Goal: Task Accomplishment & Management: Manage account settings

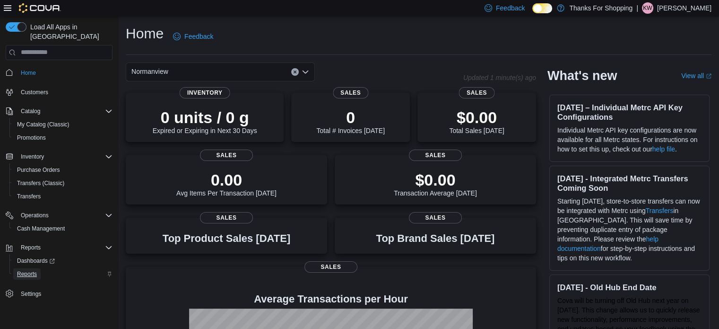
click at [30, 270] on span "Reports" at bounding box center [27, 274] width 20 height 8
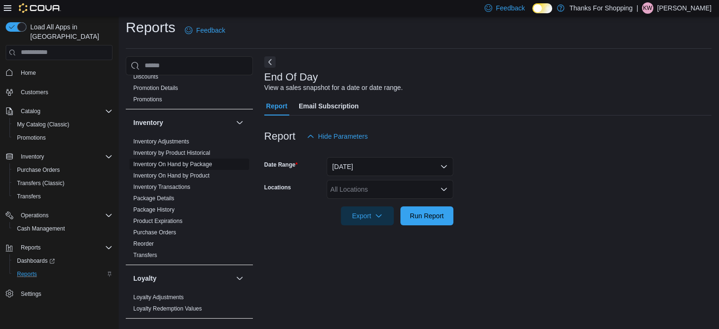
scroll to position [39, 0]
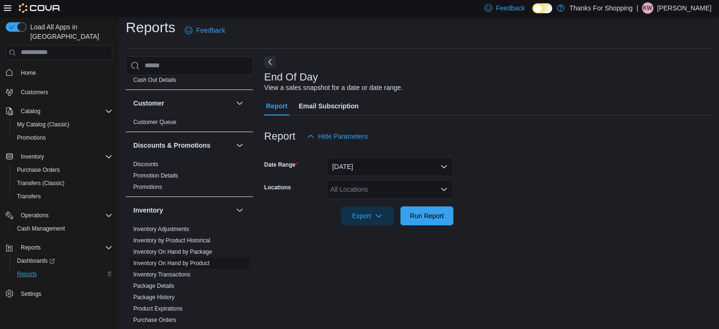
click at [178, 260] on link "Inventory On Hand by Product" at bounding box center [171, 263] width 76 height 7
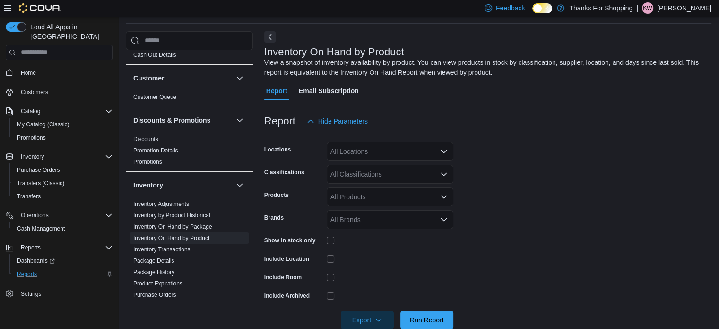
scroll to position [32, 0]
click at [347, 147] on div "All Locations" at bounding box center [390, 150] width 127 height 19
type input "**"
click at [364, 164] on span "Normanview" at bounding box center [370, 166] width 37 height 9
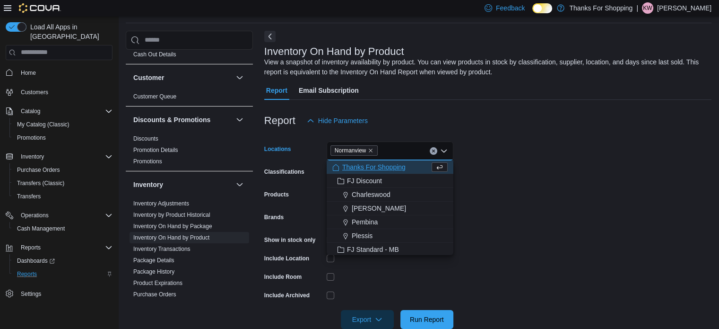
click at [557, 229] on form "Locations [GEOGRAPHIC_DATA] Combo box. Selected. [GEOGRAPHIC_DATA]. Press Backs…" at bounding box center [487, 229] width 447 height 199
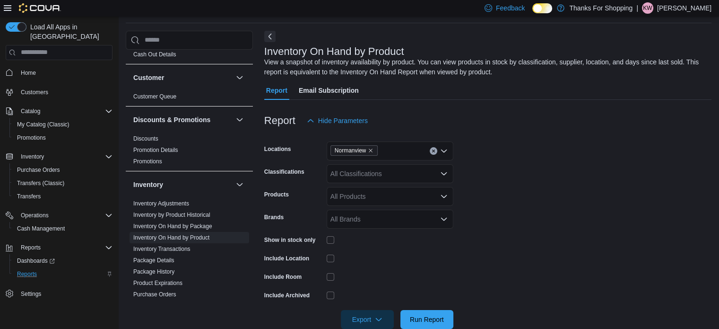
click at [397, 174] on div "All Classifications" at bounding box center [390, 173] width 127 height 19
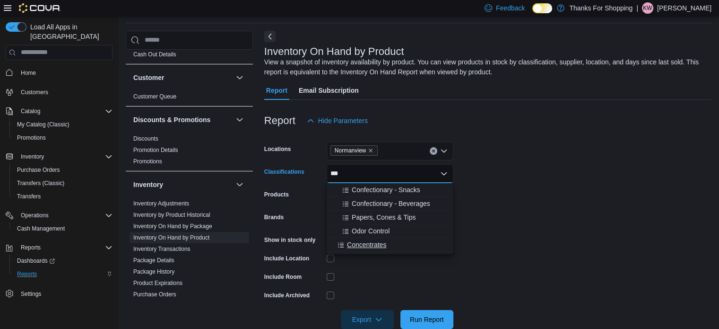
type input "***"
click at [370, 245] on span "Concentrates" at bounding box center [366, 244] width 39 height 9
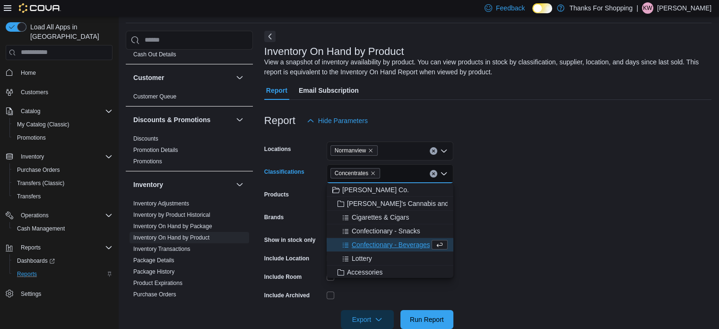
click at [543, 209] on form "Locations [GEOGRAPHIC_DATA] Classifications Concentrates Combo box. Selected. C…" at bounding box center [487, 229] width 447 height 199
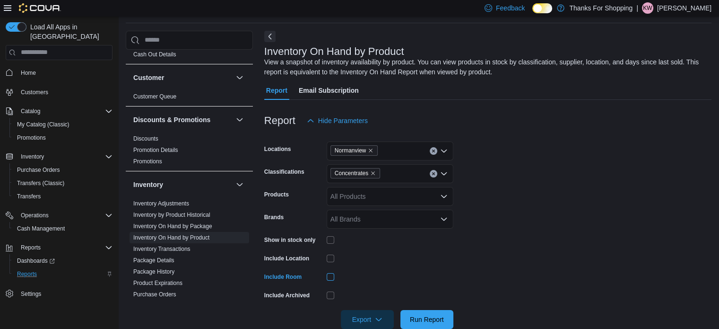
scroll to position [50, 0]
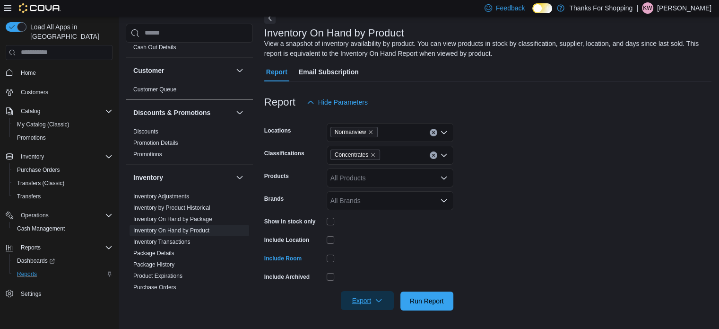
click at [371, 300] on span "Export" at bounding box center [368, 300] width 42 height 19
click at [361, 242] on span "Export to Excel" at bounding box center [369, 243] width 43 height 8
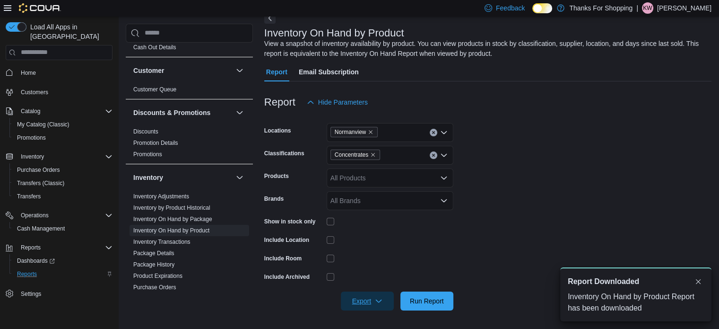
scroll to position [0, 0]
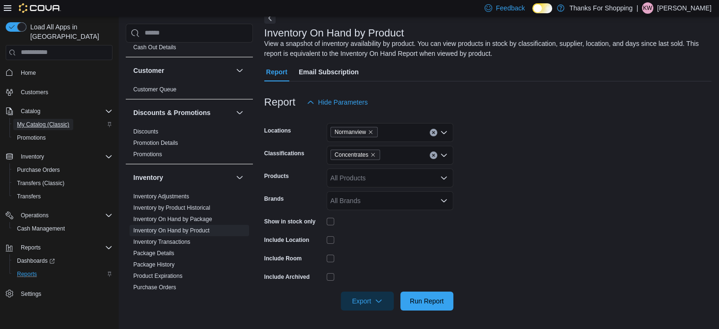
click at [38, 119] on span "My Catalog (Classic)" at bounding box center [43, 124] width 52 height 11
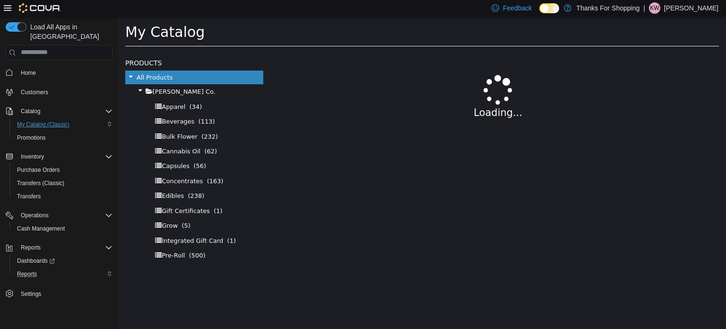
select select "**********"
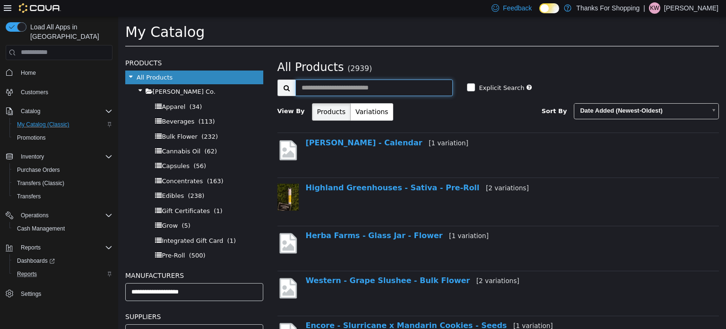
click at [363, 92] on input "text" at bounding box center [375, 87] width 158 height 17
type input "*******"
select select "**********"
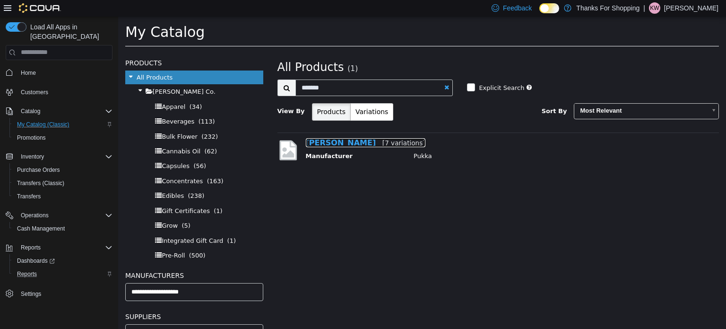
click at [349, 141] on link "[PERSON_NAME] [7 variations]" at bounding box center [366, 142] width 120 height 9
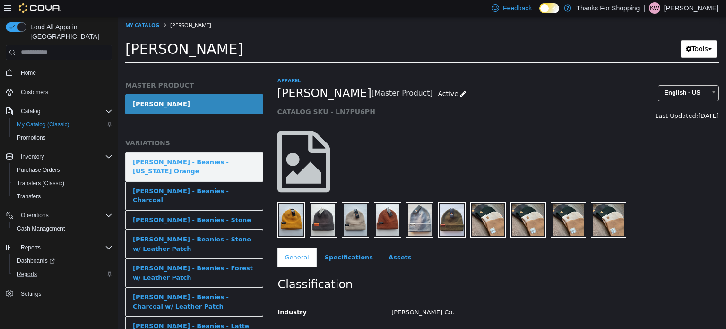
click at [219, 159] on div "[PERSON_NAME] - Beanies - [US_STATE] Orange" at bounding box center [194, 166] width 123 height 18
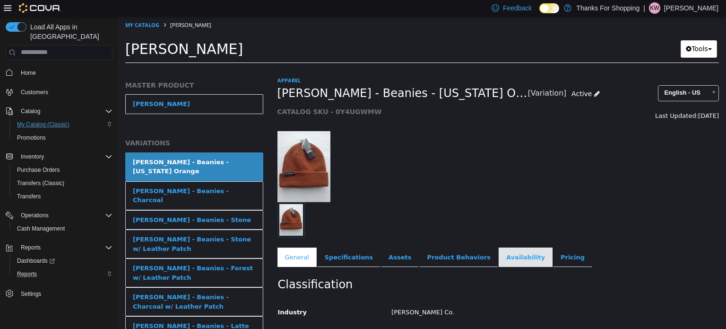
click at [499, 251] on link "Availability" at bounding box center [526, 257] width 54 height 20
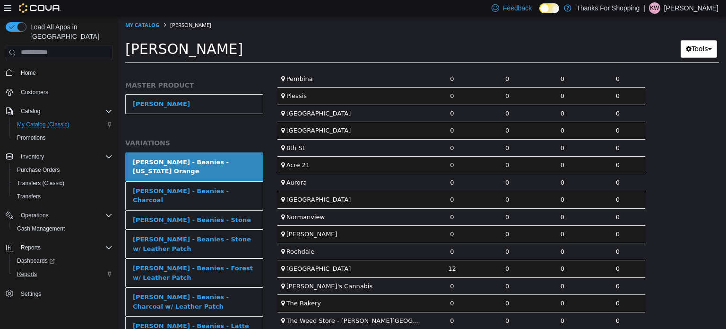
scroll to position [306, 0]
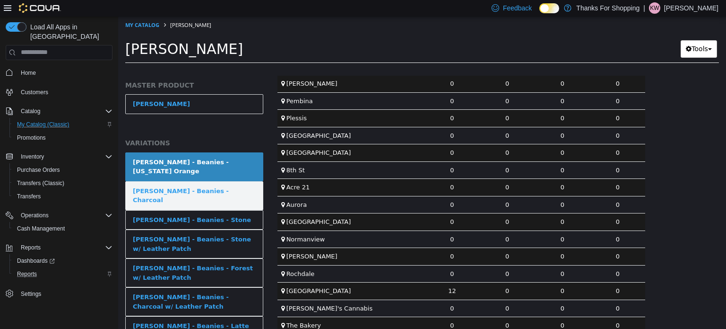
click at [203, 186] on div "[PERSON_NAME] - Beanies - Charcoal" at bounding box center [194, 195] width 123 height 18
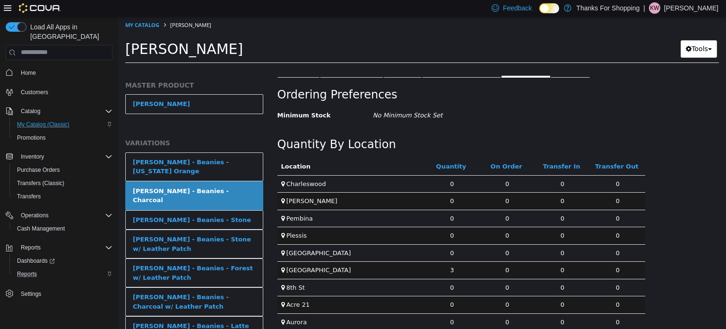
scroll to position [284, 0]
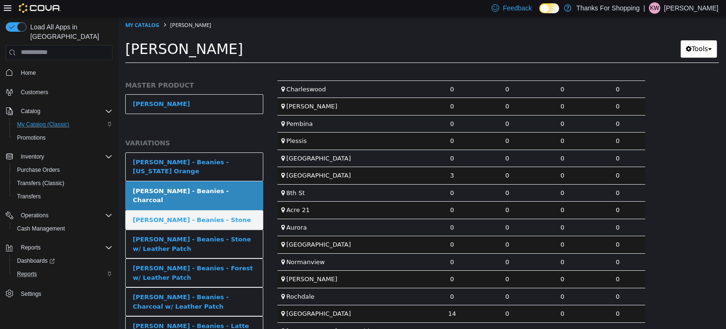
click at [189, 215] on div "[PERSON_NAME] - Beanies - Stone" at bounding box center [192, 219] width 118 height 9
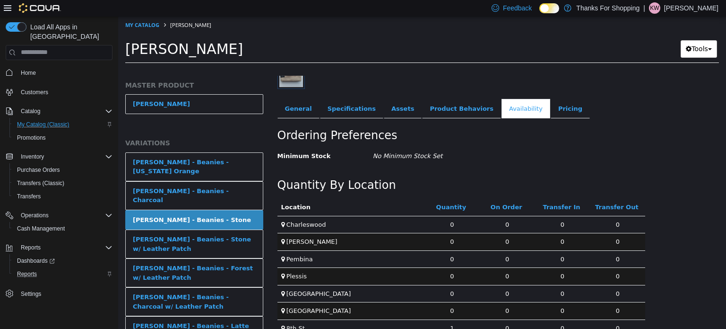
scroll to position [284, 0]
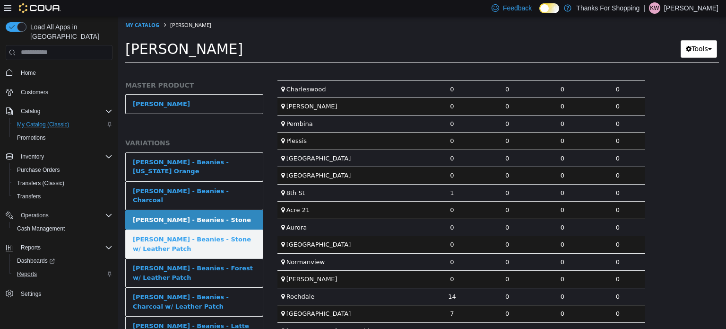
click at [209, 234] on div "[PERSON_NAME] - Beanies - Stone w/ Leather Patch" at bounding box center [194, 243] width 123 height 18
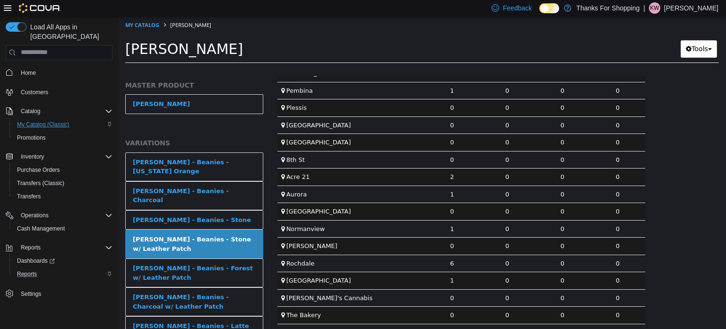
scroll to position [331, 0]
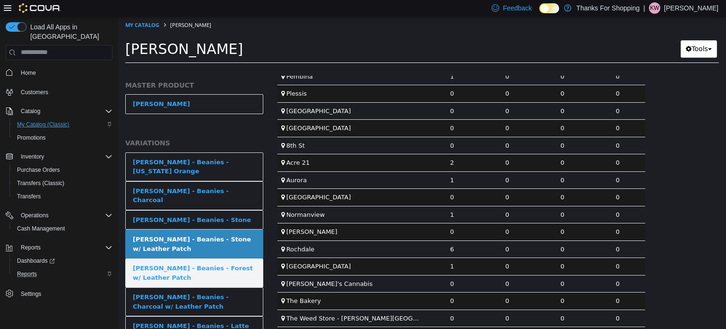
click at [186, 258] on link "[PERSON_NAME] - Beanies - Forest w/ Leather Patch" at bounding box center [194, 272] width 138 height 29
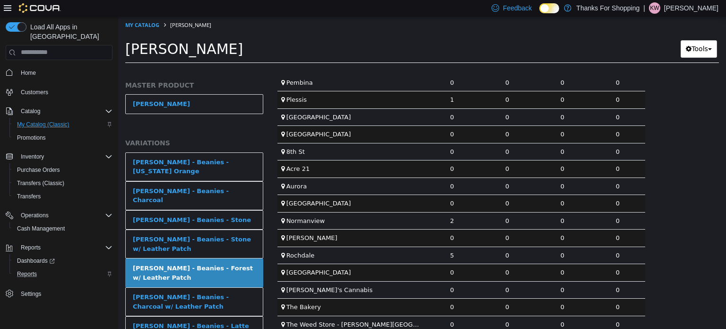
scroll to position [354, 0]
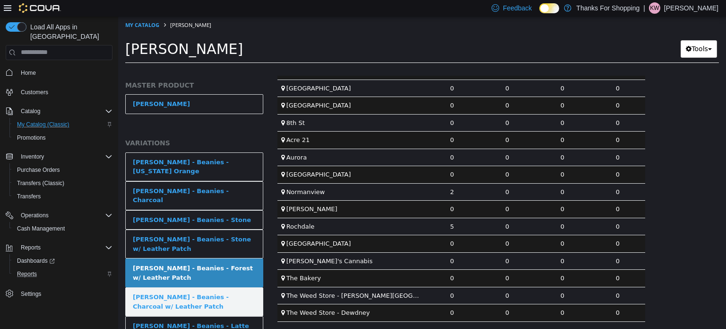
click at [210, 292] on div "[PERSON_NAME] - Beanies - Charcoal w/ Leather Patch" at bounding box center [194, 301] width 123 height 18
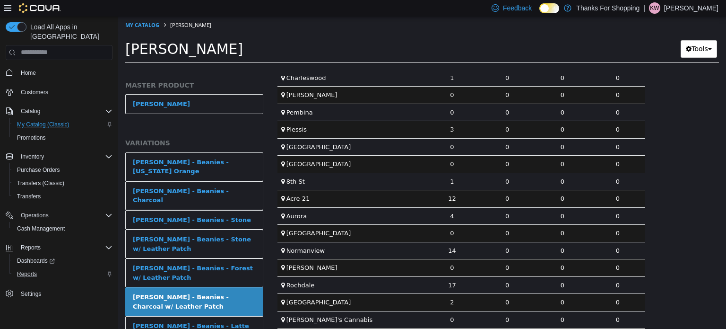
scroll to position [301, 0]
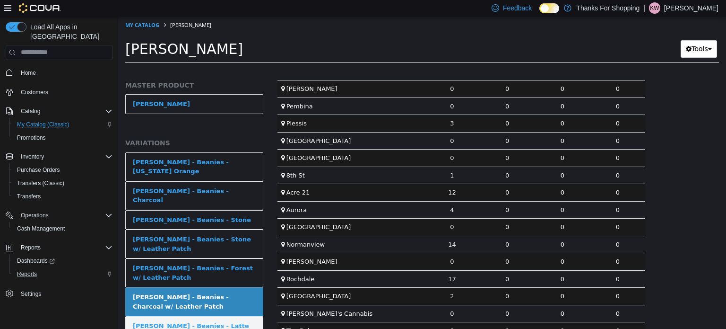
click at [235, 315] on link "[PERSON_NAME] - Beanies - Latte" at bounding box center [194, 325] width 138 height 20
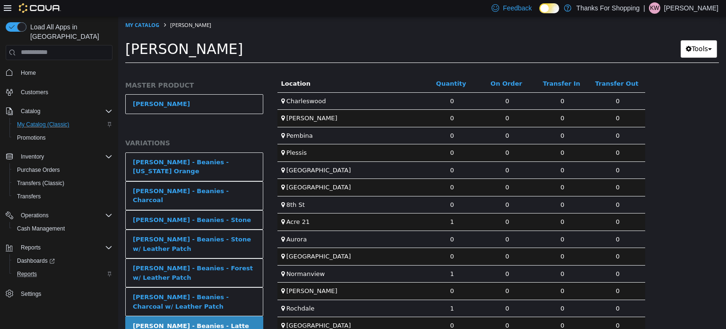
scroll to position [354, 0]
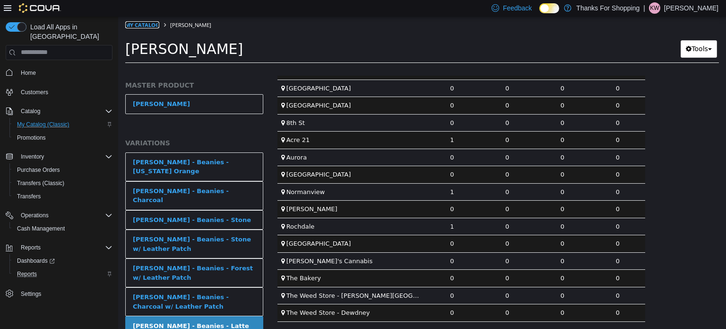
click at [152, 24] on link "My Catalog" at bounding box center [142, 24] width 34 height 7
select select "**********"
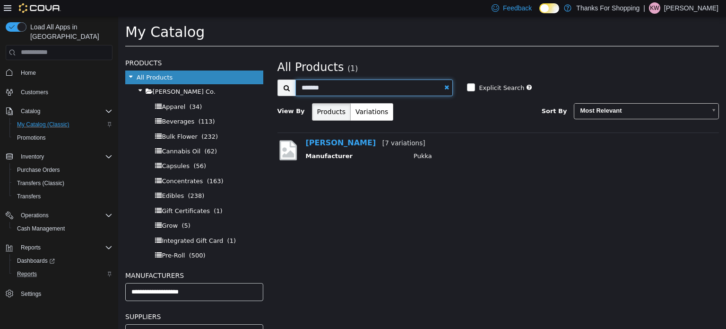
click at [394, 93] on input "*******" at bounding box center [375, 87] width 158 height 17
type input "*"
type input "**********"
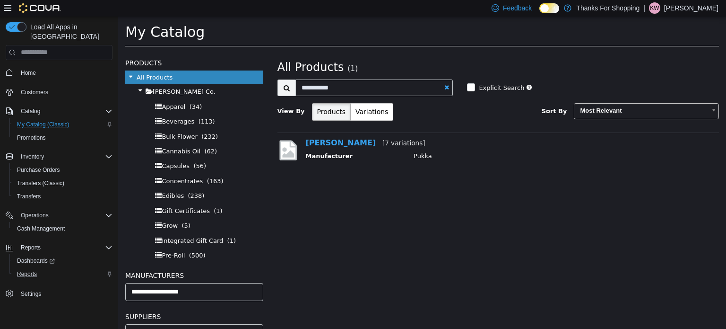
select select "**********"
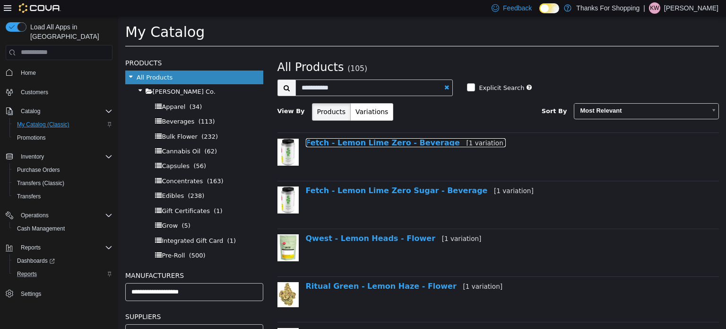
click at [392, 144] on link "Fetch - Lemon Lime Zero - Beverage [1 variation]" at bounding box center [406, 142] width 200 height 9
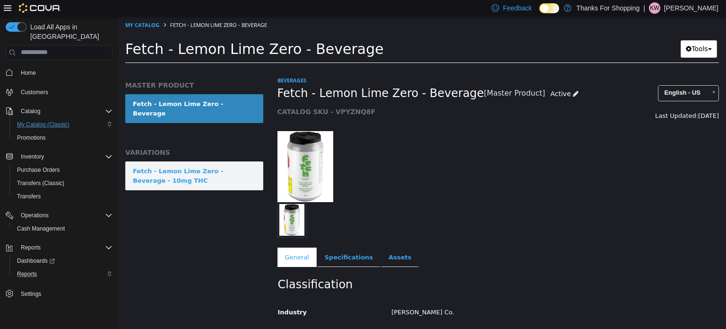
click at [217, 173] on div "Fetch - Lemon Lime Zero - Beverage - 10mg THC" at bounding box center [194, 175] width 123 height 18
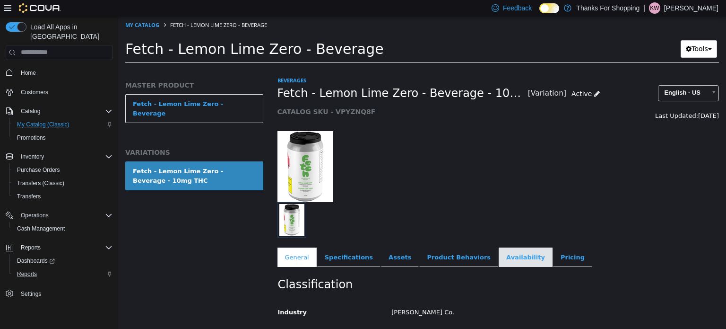
click at [499, 252] on link "Availability" at bounding box center [526, 257] width 54 height 20
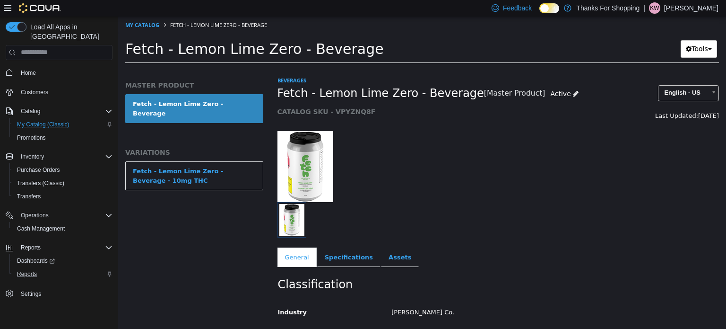
select select "**********"
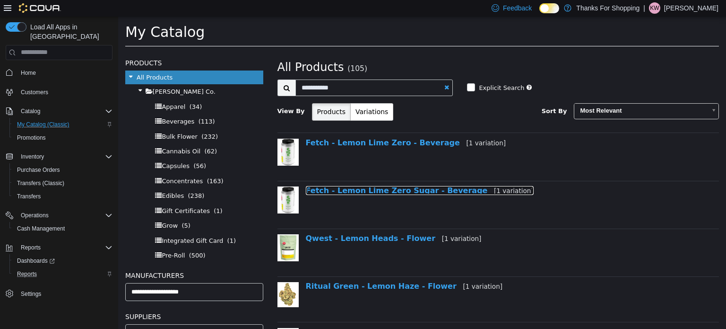
click at [444, 187] on link "Fetch - Lemon Lime Zero Sugar - Beverage [1 variation]" at bounding box center [420, 189] width 228 height 9
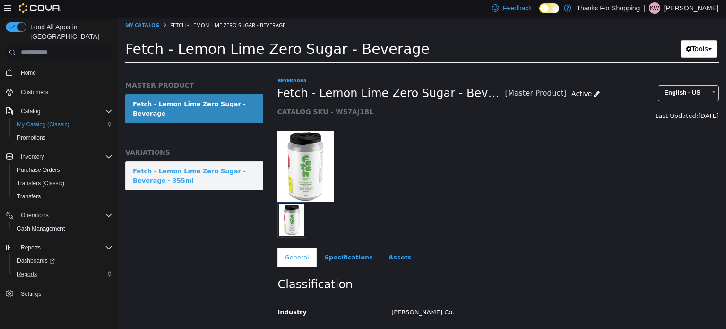
click at [211, 166] on div "Fetch - Lemon Lime Zero Sugar - Beverage - 355ml" at bounding box center [194, 175] width 123 height 18
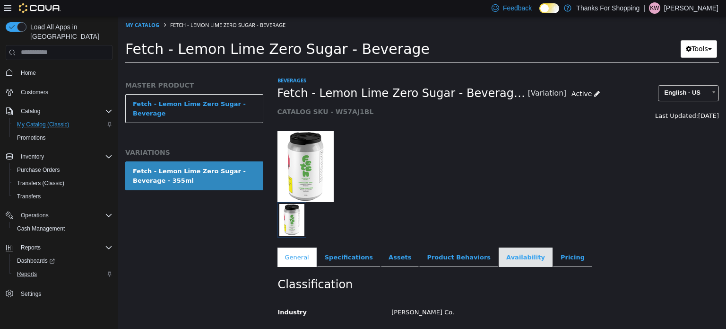
click at [499, 255] on link "Availability" at bounding box center [526, 257] width 54 height 20
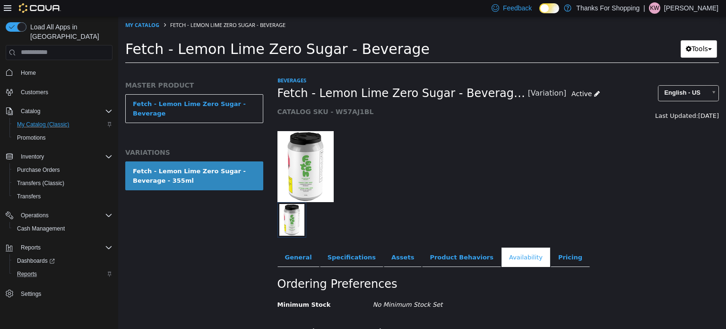
click at [659, 7] on span "KW" at bounding box center [654, 7] width 9 height 11
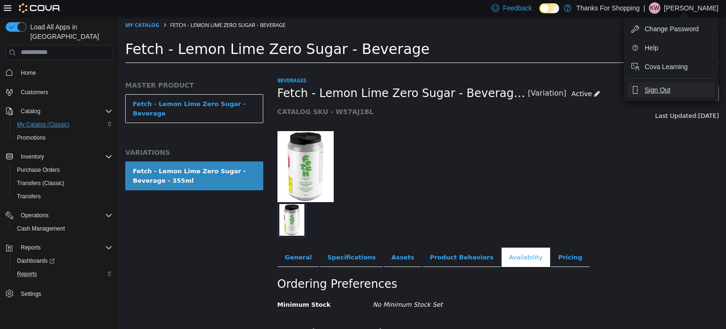
click at [660, 84] on button "Sign Out" at bounding box center [671, 89] width 87 height 15
